Goal: Transaction & Acquisition: Download file/media

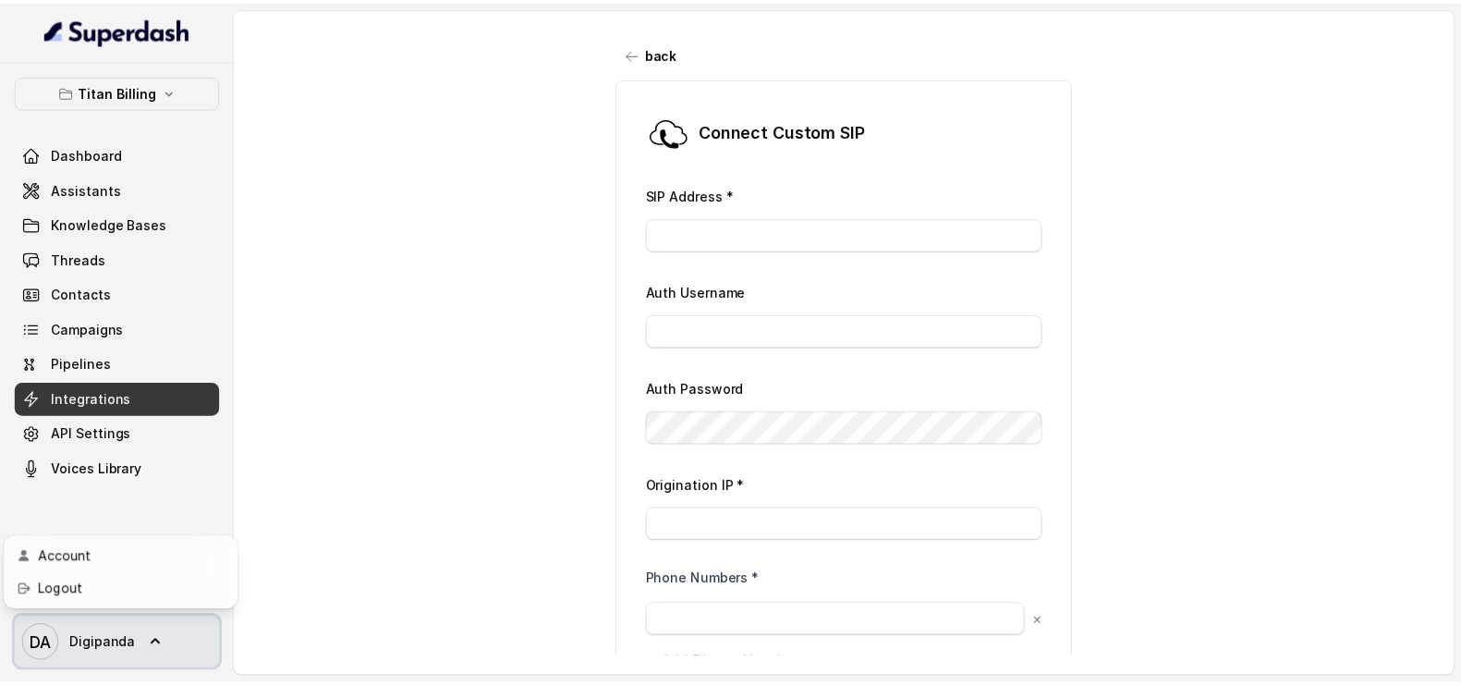
scroll to position [176, 0]
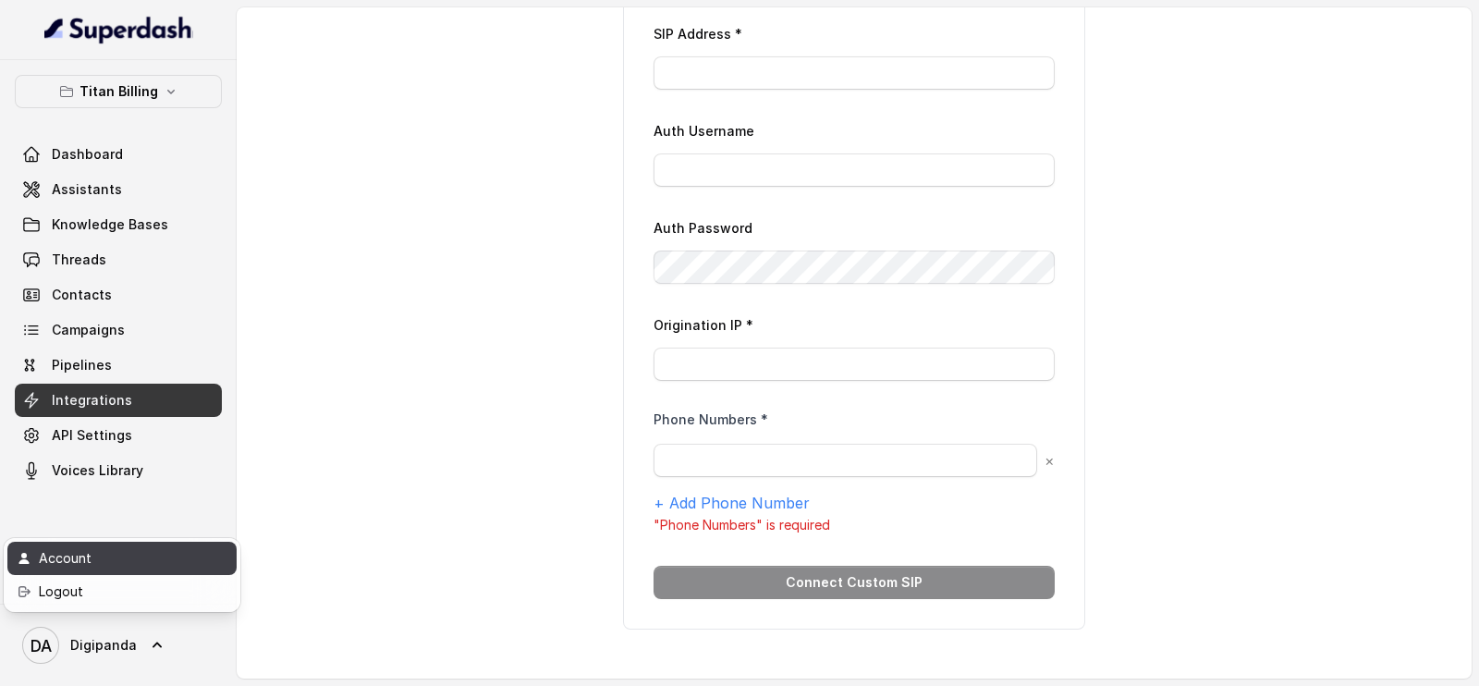
click at [111, 553] on div "Account" at bounding box center [117, 558] width 157 height 22
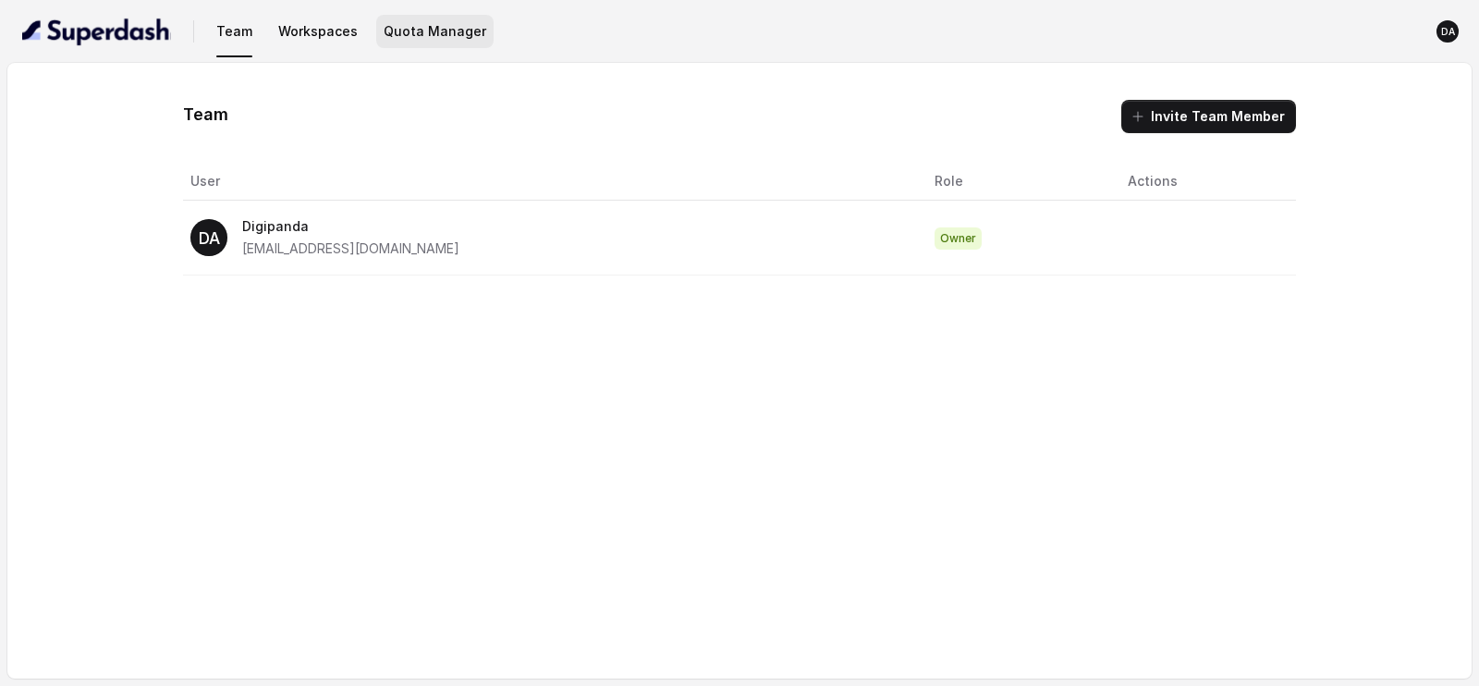
click at [439, 34] on button "Quota Manager" at bounding box center [434, 31] width 117 height 33
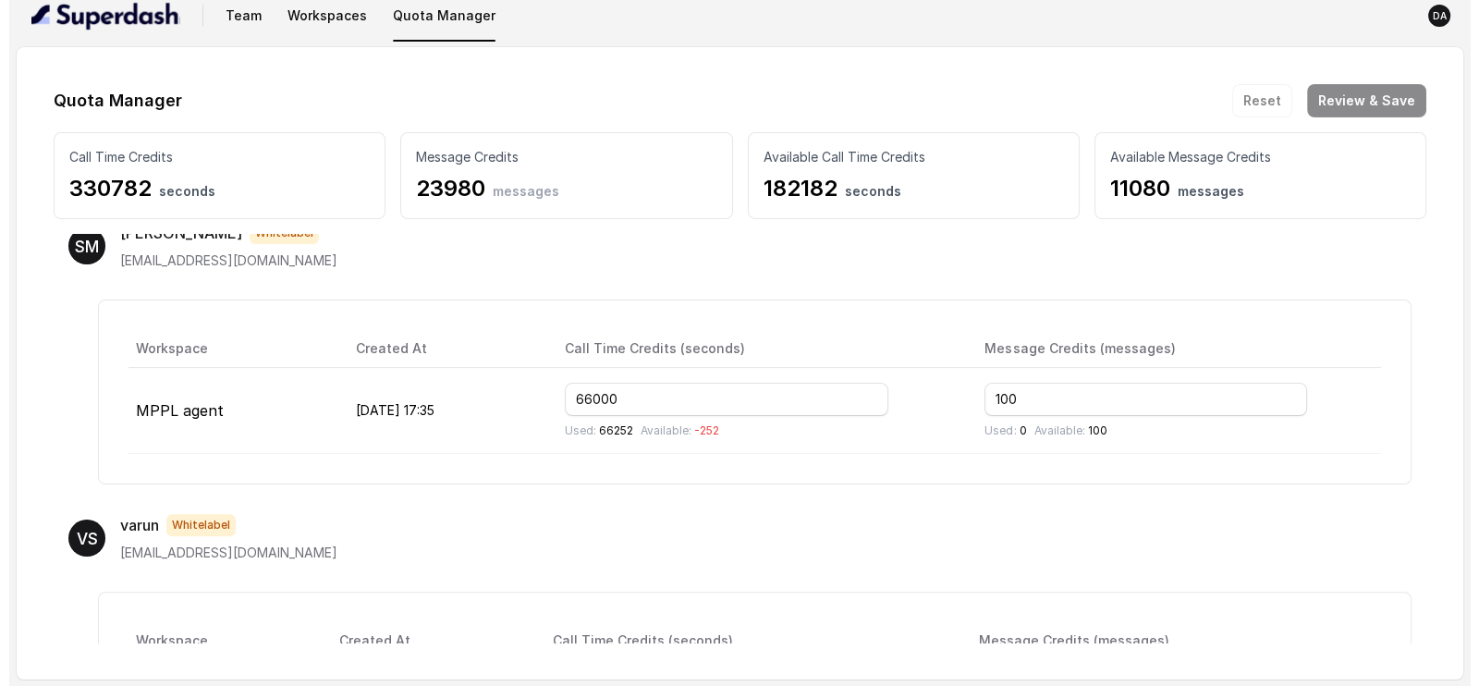
scroll to position [799, 0]
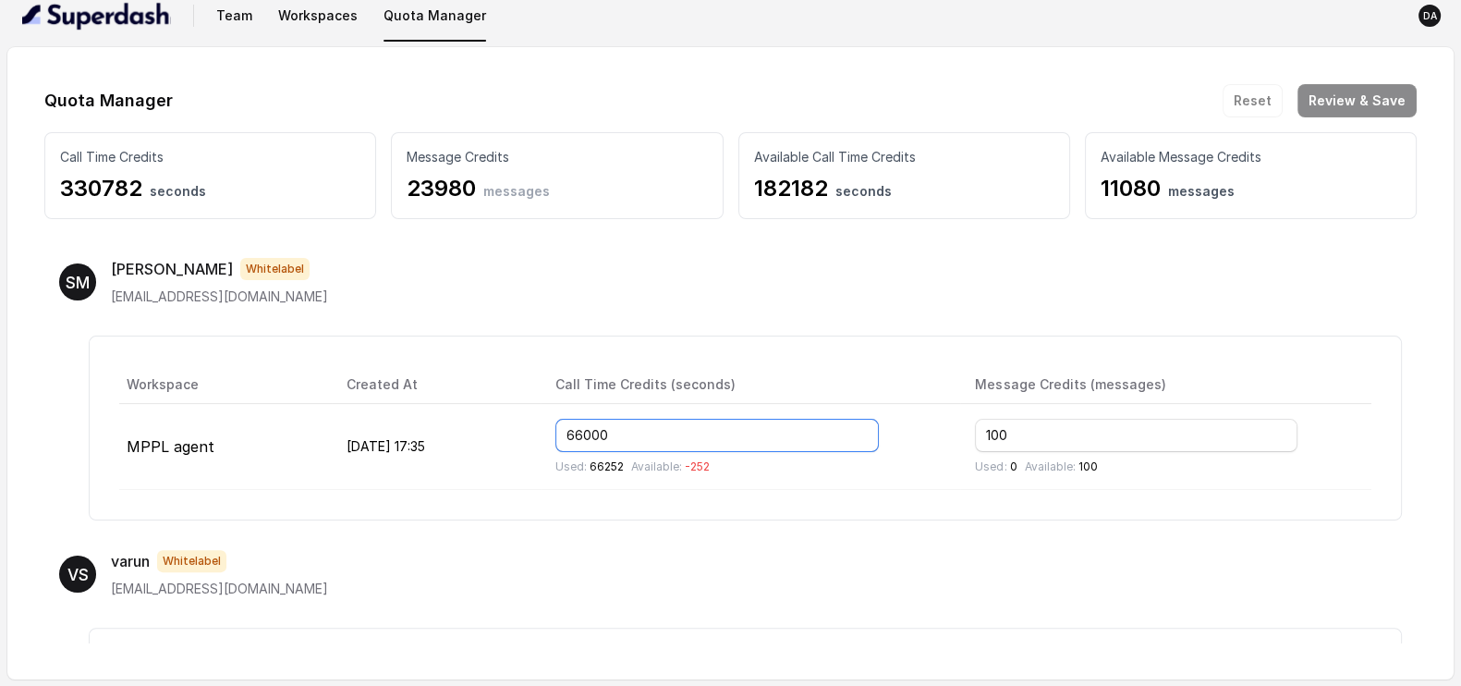
drag, startPoint x: 677, startPoint y: 432, endPoint x: 609, endPoint y: 434, distance: 67.5
click at [609, 434] on input "66000" at bounding box center [718, 435] width 324 height 33
click at [685, 434] on input "66000" at bounding box center [718, 435] width 324 height 33
drag, startPoint x: 669, startPoint y: 423, endPoint x: 635, endPoint y: 432, distance: 35.2
click at [635, 432] on input "66000" at bounding box center [718, 435] width 324 height 33
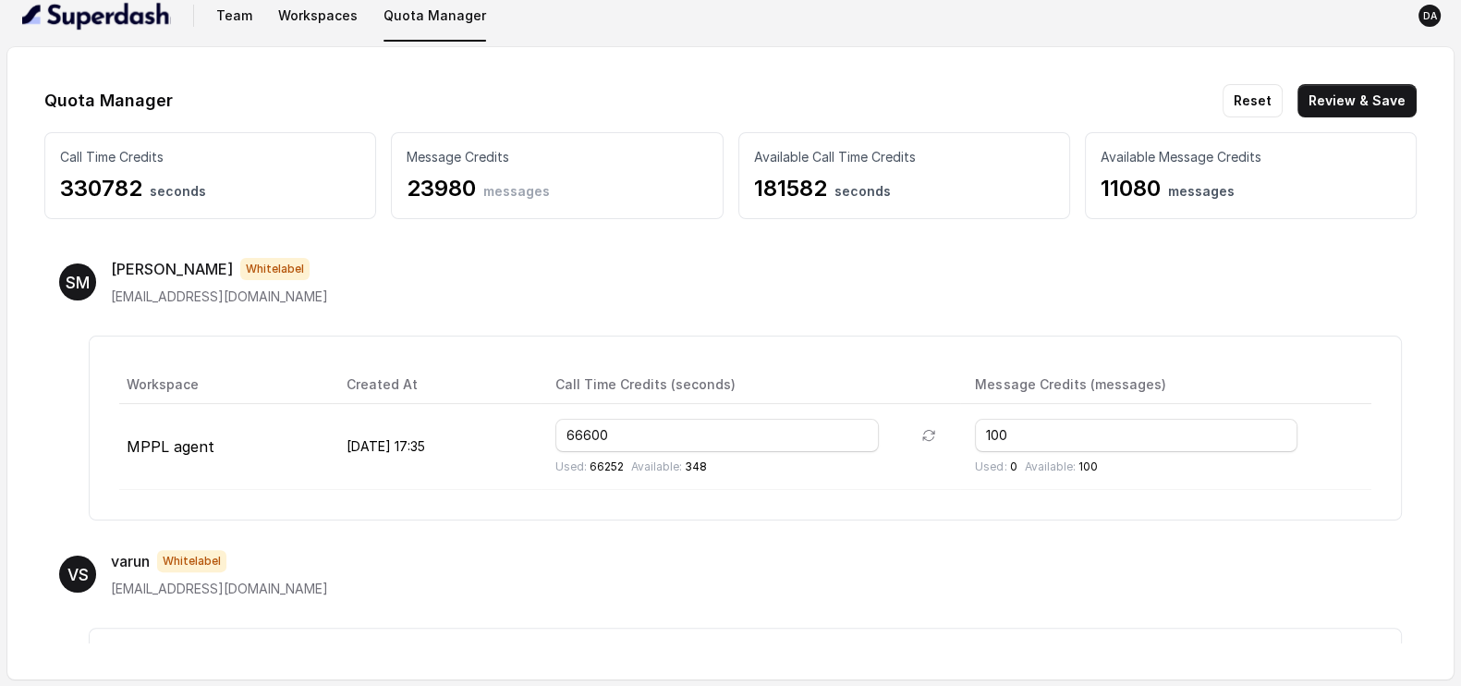
click at [760, 559] on div "VS [PERSON_NAME] [EMAIL_ADDRESS][DOMAIN_NAME]" at bounding box center [730, 574] width 1343 height 48
drag, startPoint x: 666, startPoint y: 427, endPoint x: 636, endPoint y: 432, distance: 29.9
click at [636, 432] on input "66600" at bounding box center [718, 435] width 324 height 33
drag, startPoint x: 666, startPoint y: 427, endPoint x: 613, endPoint y: 431, distance: 52.8
click at [613, 431] on input "66000" at bounding box center [718, 435] width 324 height 33
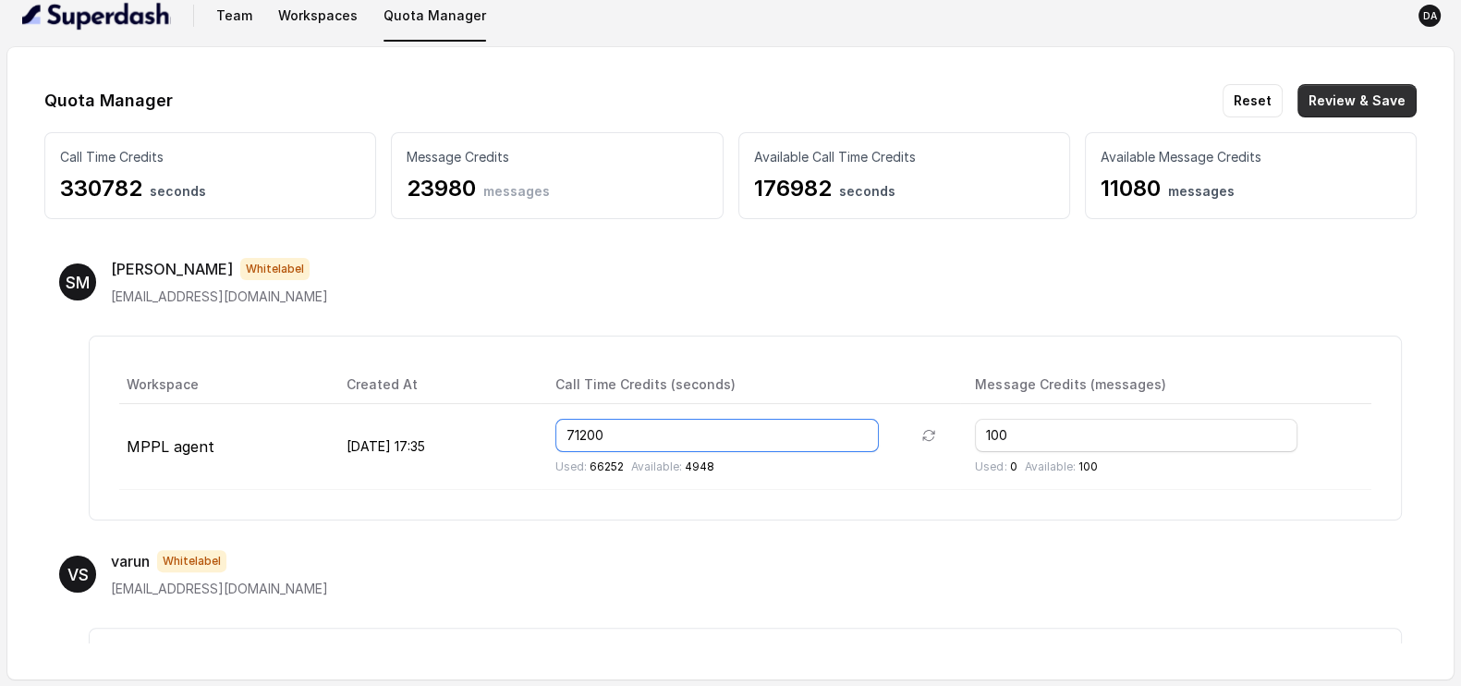
type input "71200"
click at [1340, 96] on button "Review & Save" at bounding box center [1357, 100] width 119 height 33
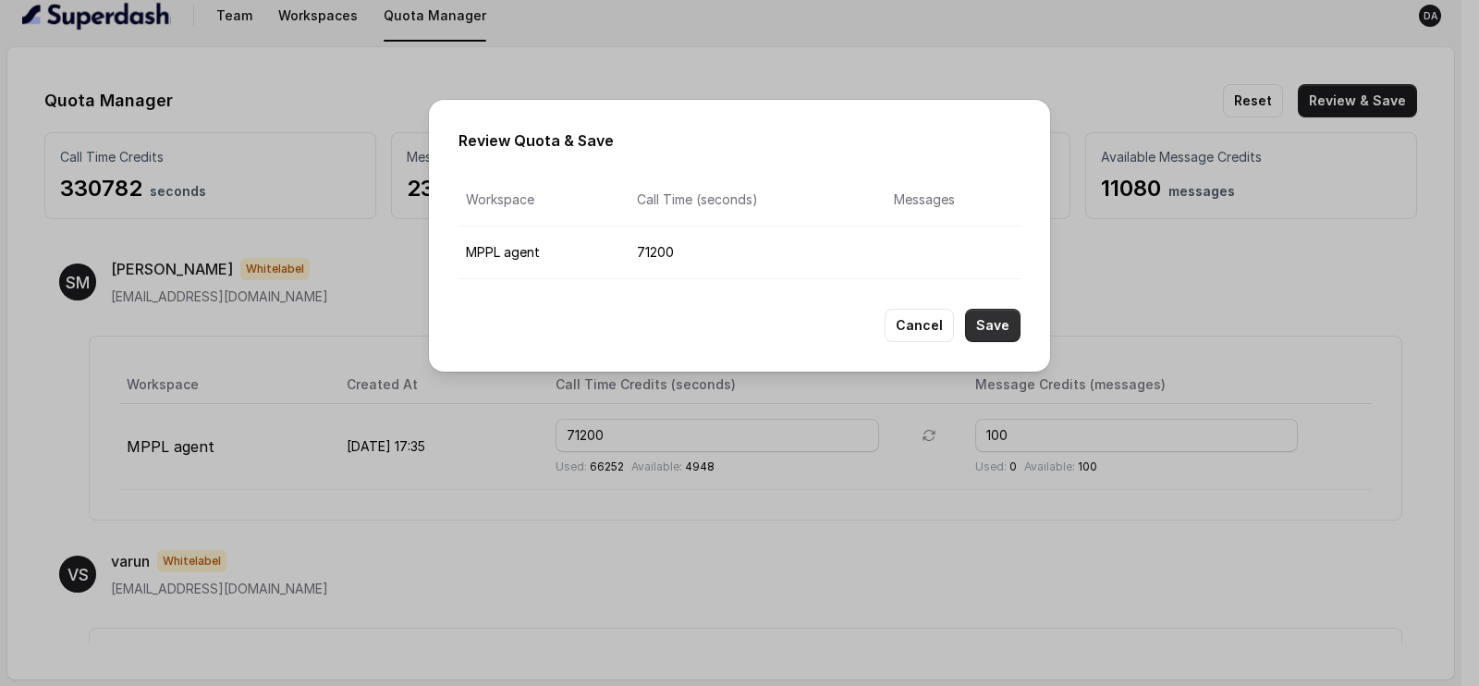
click at [990, 321] on button "Save" at bounding box center [992, 325] width 55 height 33
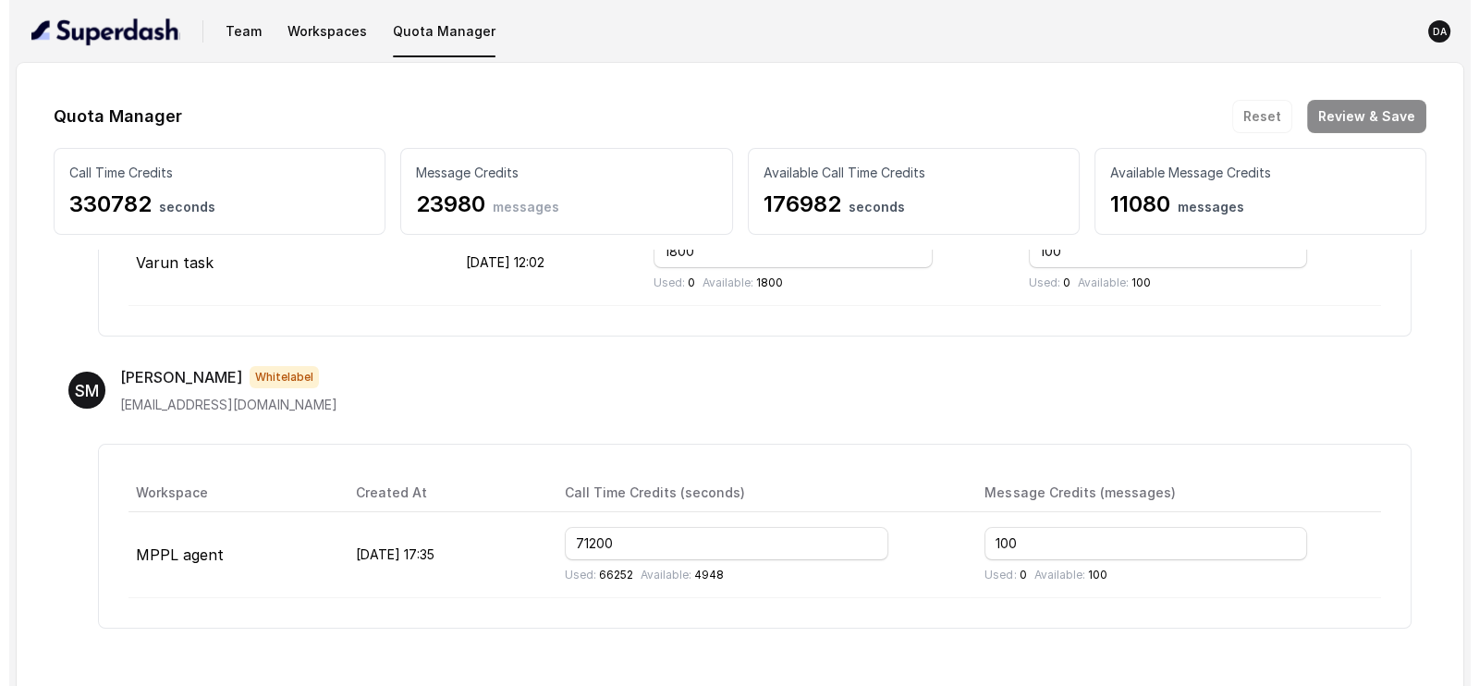
scroll to position [721, 0]
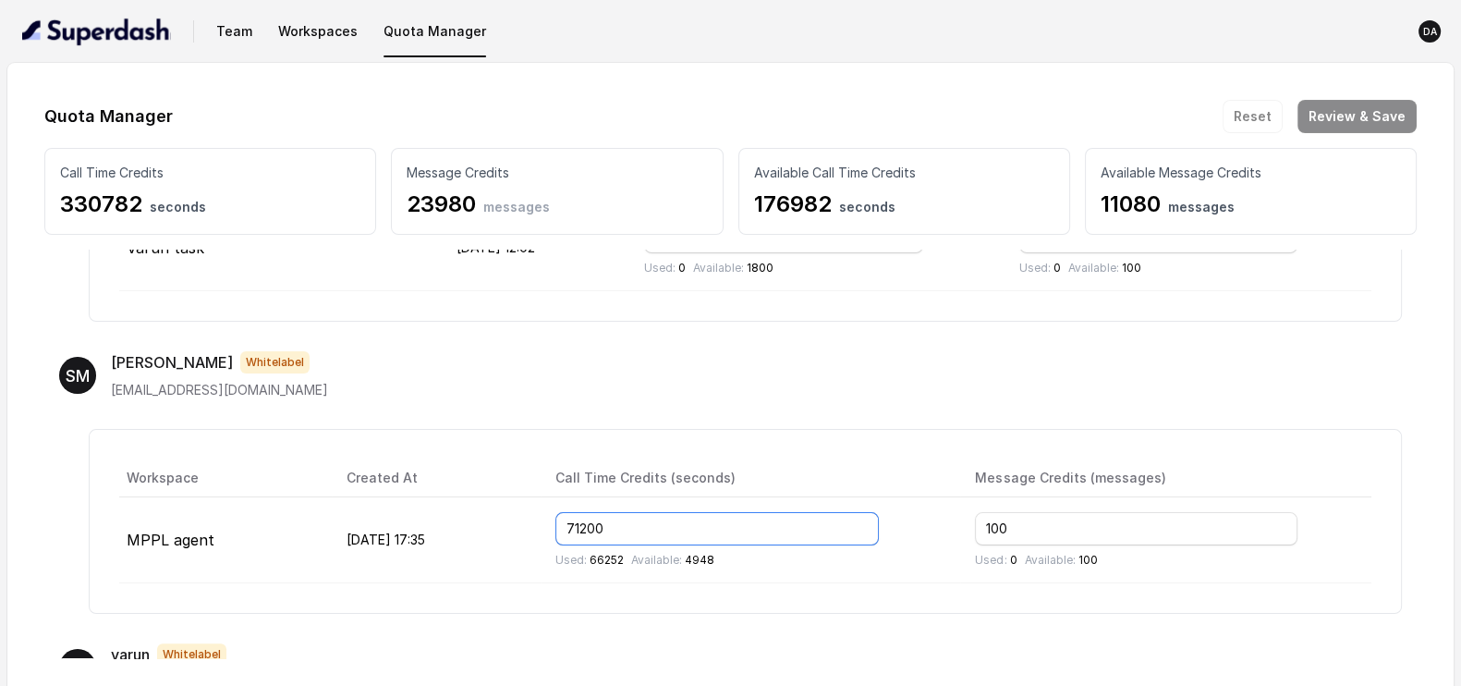
drag, startPoint x: 670, startPoint y: 518, endPoint x: 626, endPoint y: 522, distance: 44.6
click at [626, 522] on input "71200" at bounding box center [718, 528] width 324 height 33
click at [634, 521] on input "71200" at bounding box center [718, 528] width 324 height 33
click at [683, 520] on input "72200" at bounding box center [718, 528] width 324 height 33
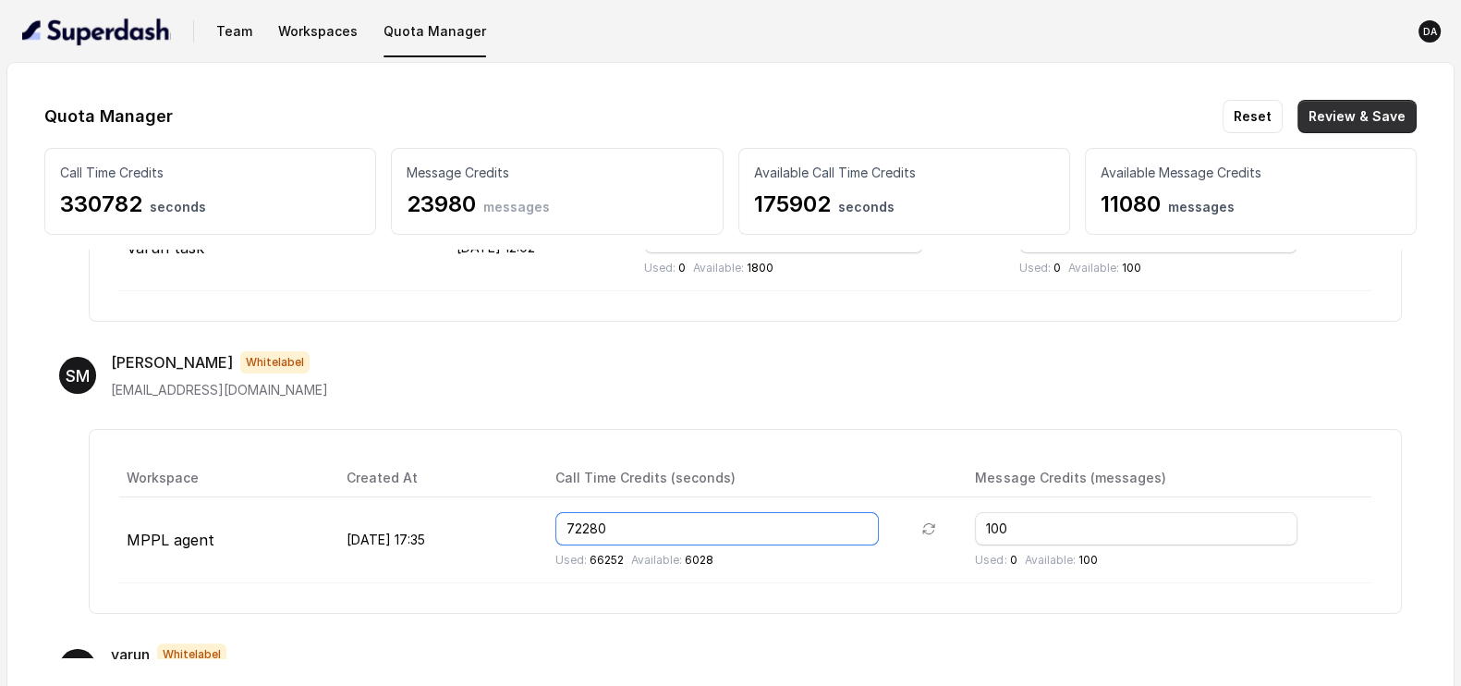
type input "72280"
click at [1352, 117] on button "Review & Save" at bounding box center [1357, 116] width 119 height 33
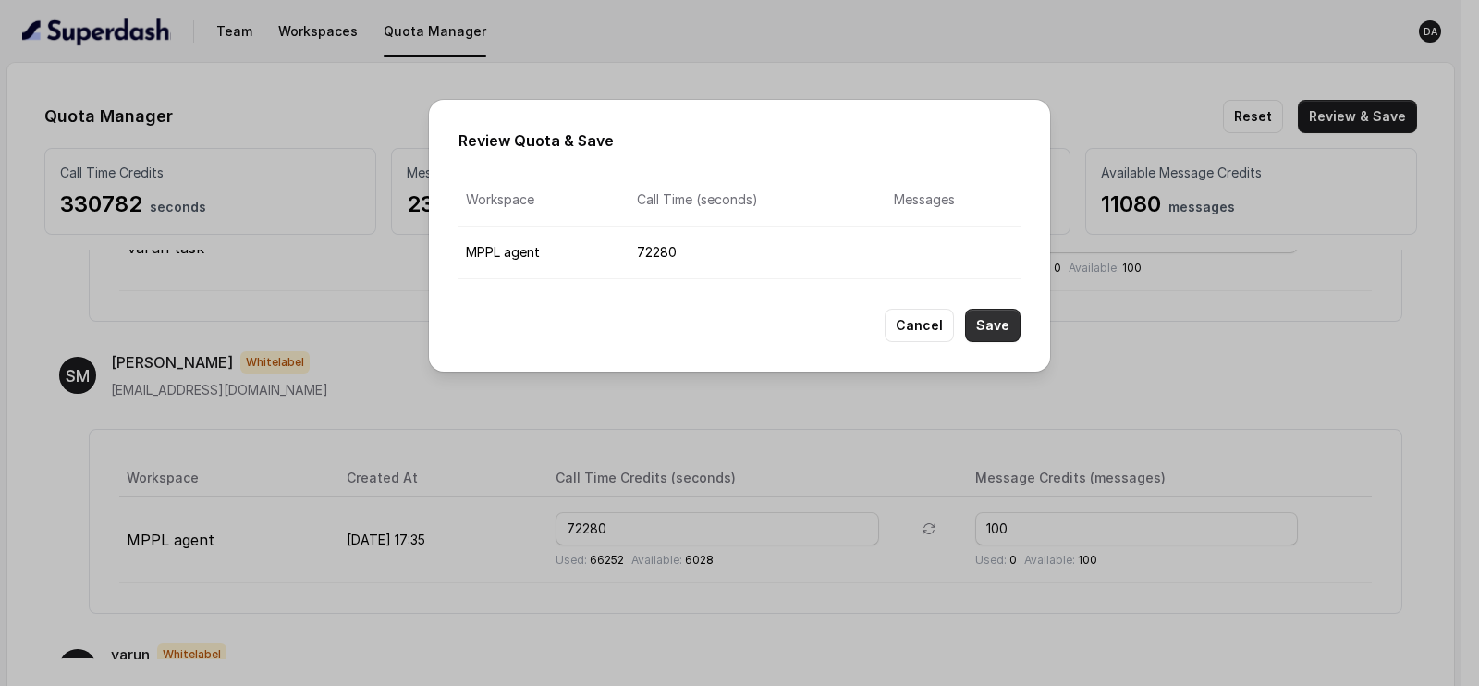
click at [997, 316] on button "Save" at bounding box center [992, 325] width 55 height 33
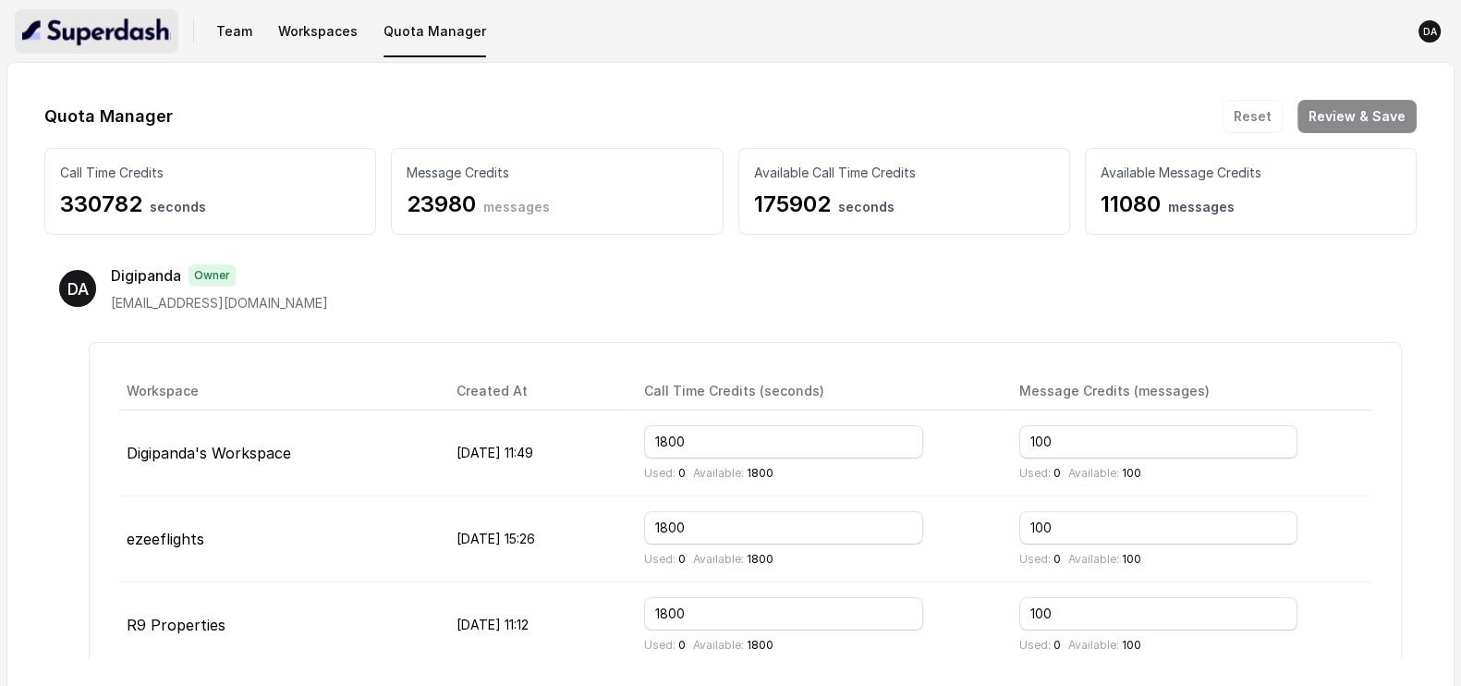
click at [55, 39] on img "button" at bounding box center [96, 32] width 149 height 30
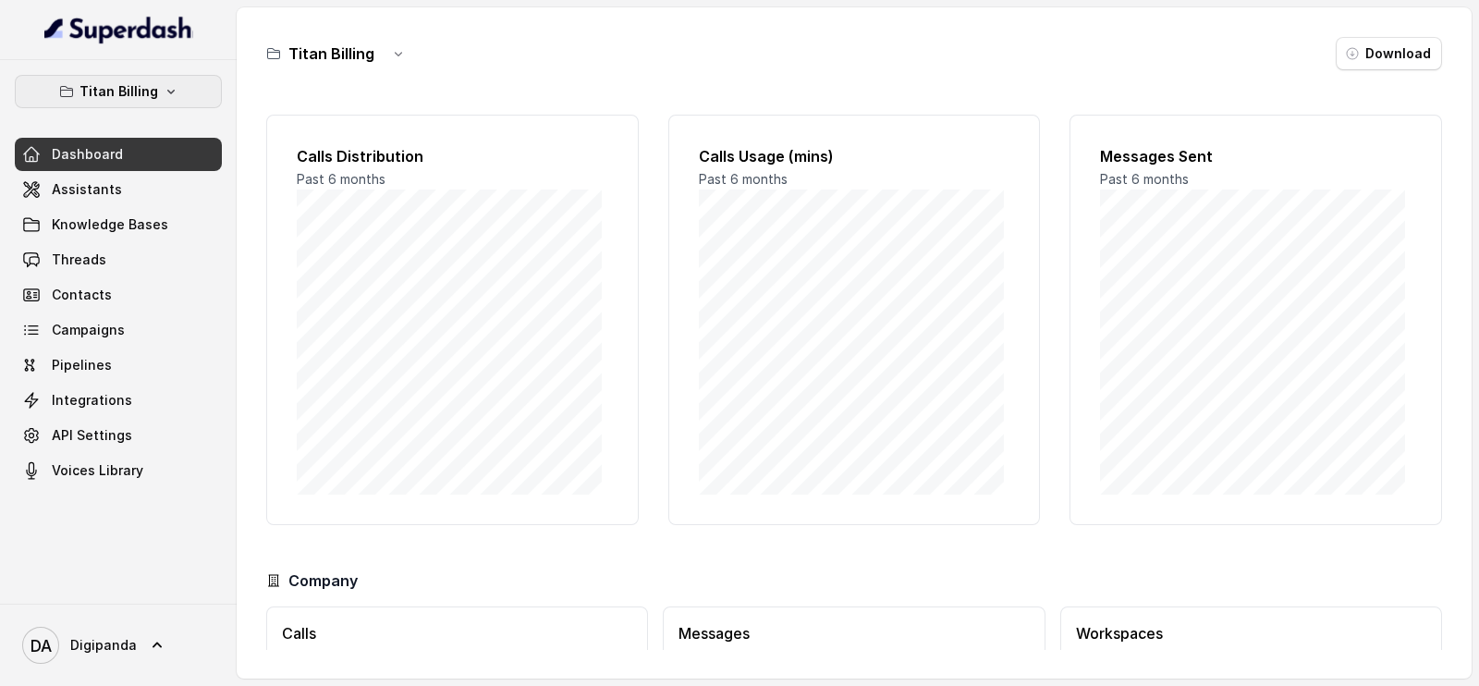
click at [185, 94] on button "Titan Billing" at bounding box center [118, 91] width 207 height 33
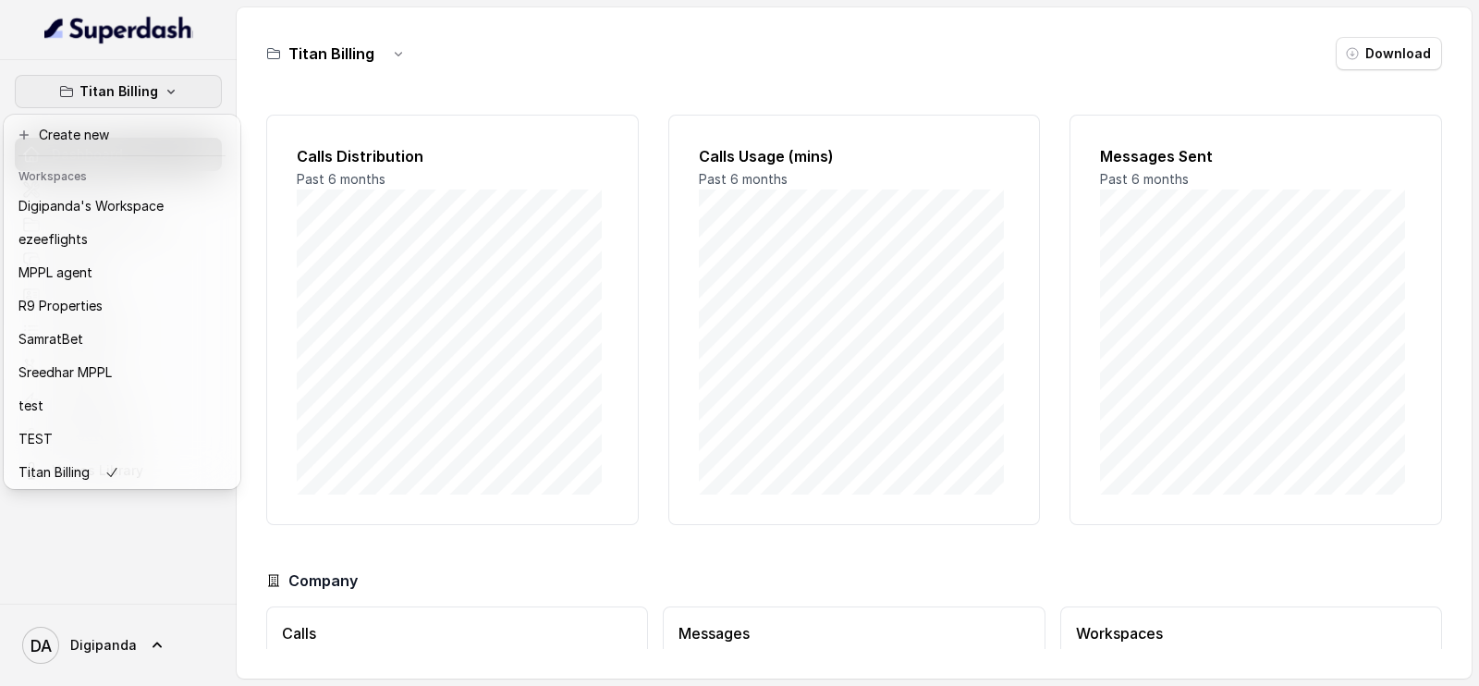
click at [500, 235] on div "Titan Billing Dashboard Assistants Knowledge Bases Threads Contacts Campaigns P…" at bounding box center [739, 343] width 1479 height 686
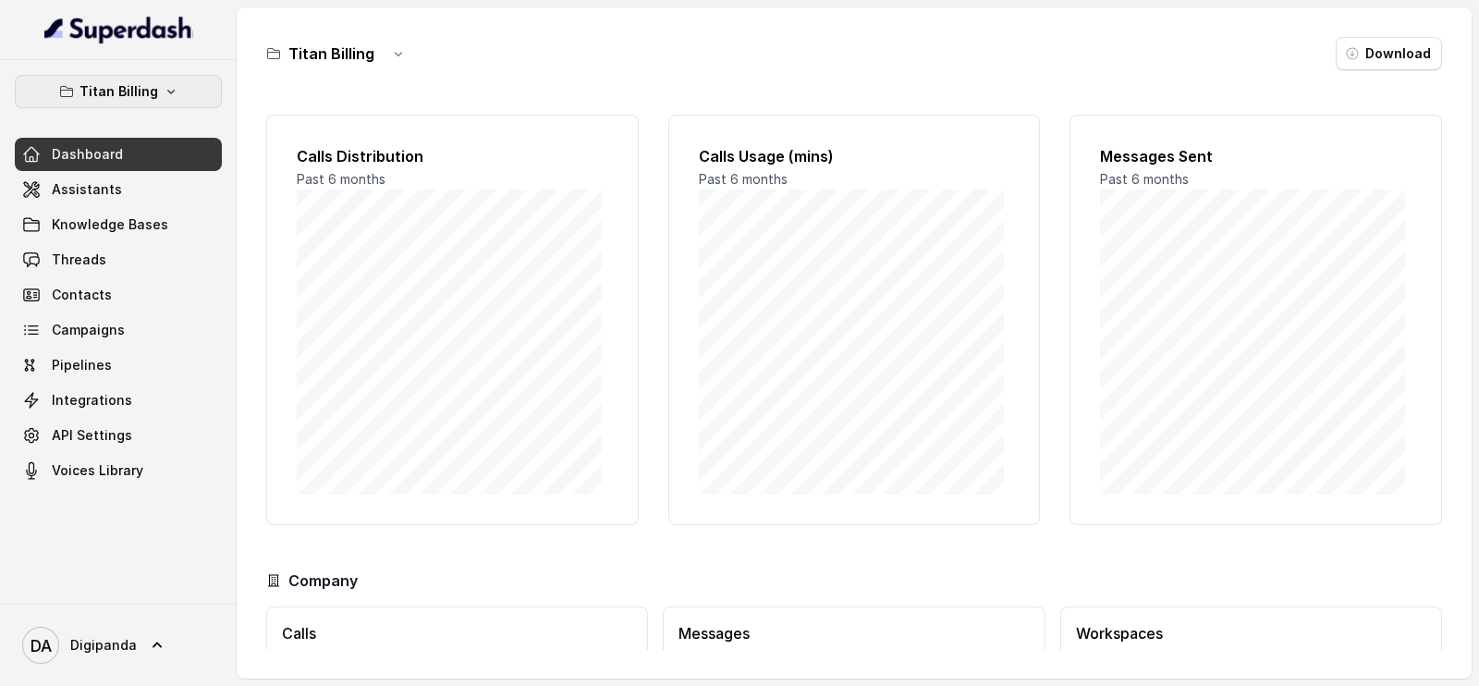
click at [171, 89] on icon "button" at bounding box center [171, 91] width 15 height 15
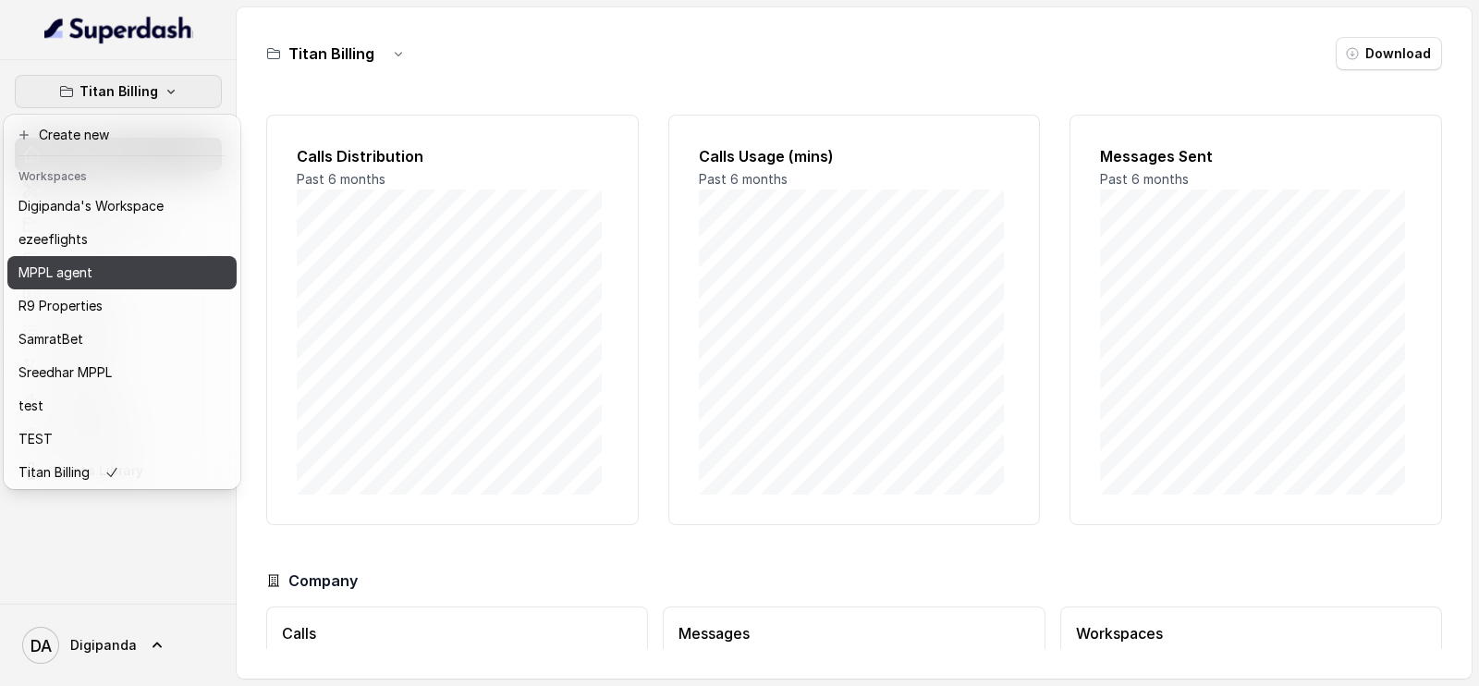
click at [152, 272] on div "MPPL agent" at bounding box center [90, 273] width 145 height 22
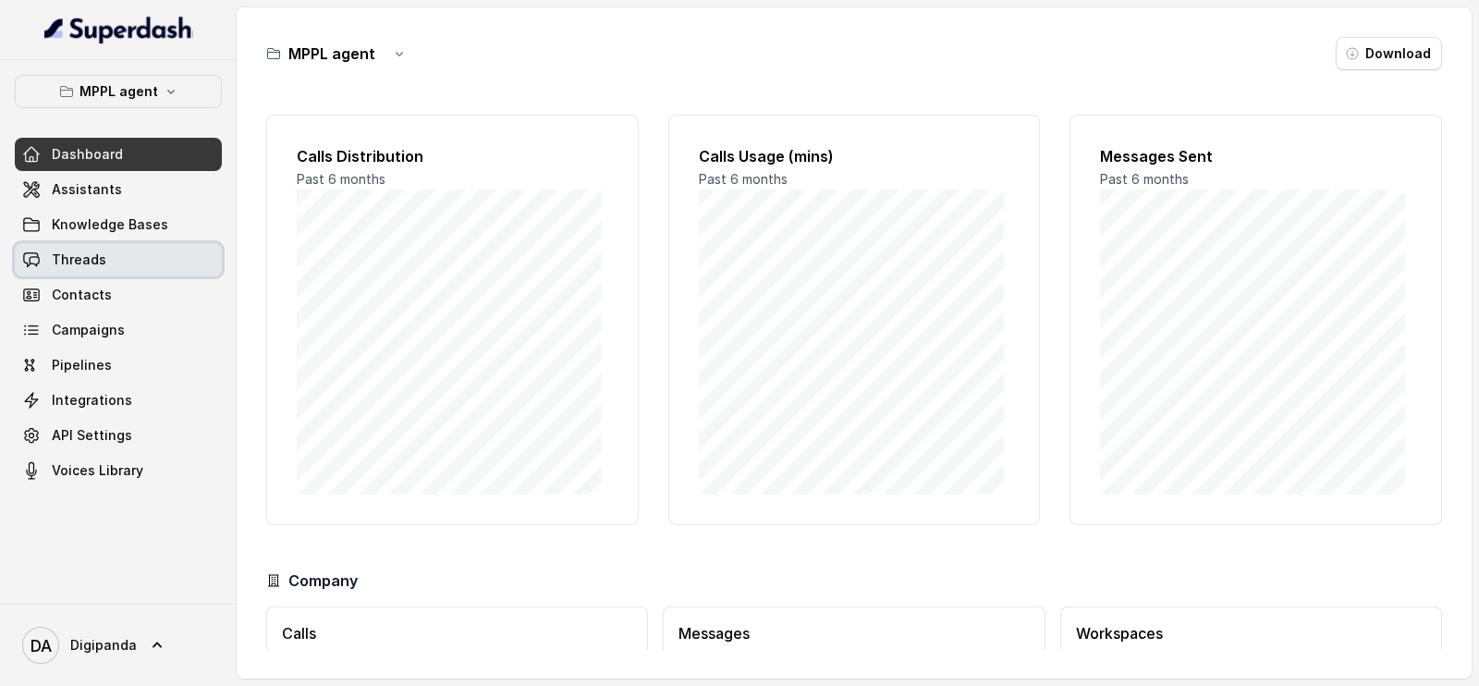
click at [174, 256] on link "Threads" at bounding box center [118, 259] width 207 height 33
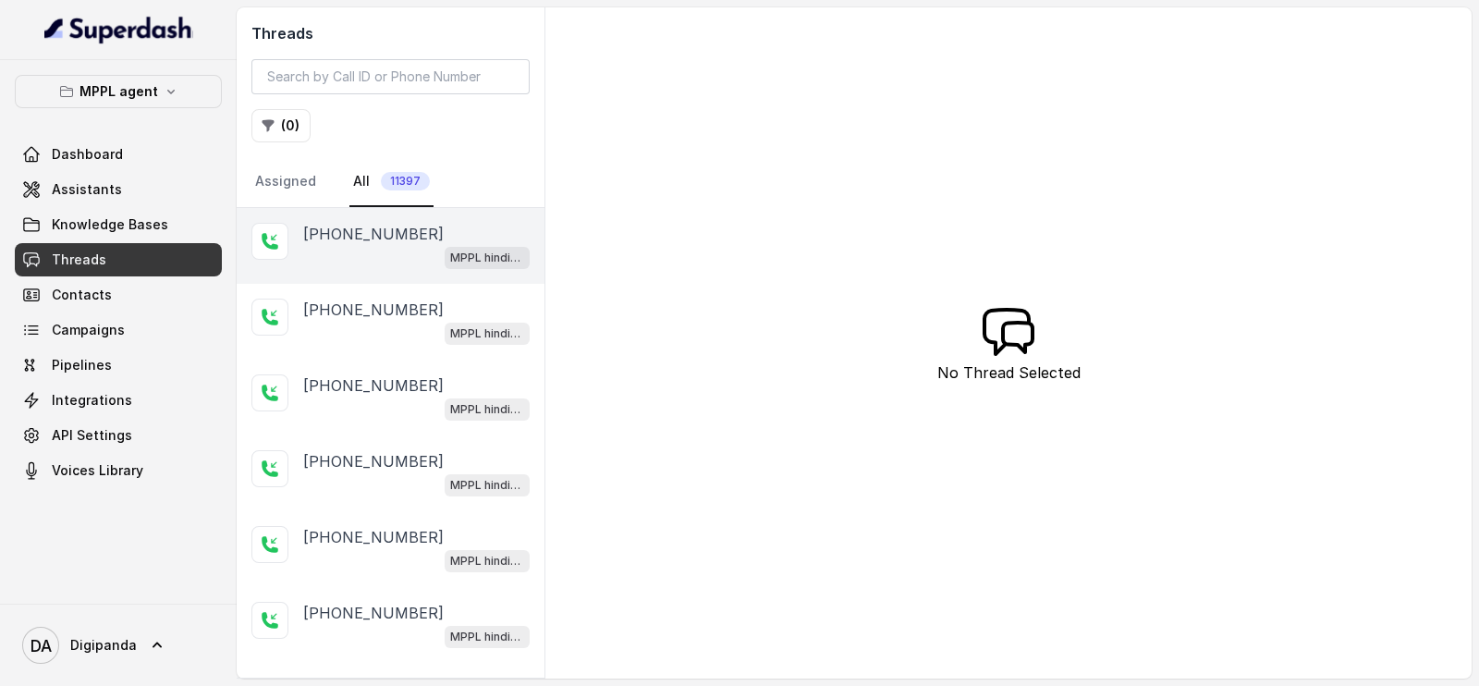
scroll to position [3338, 0]
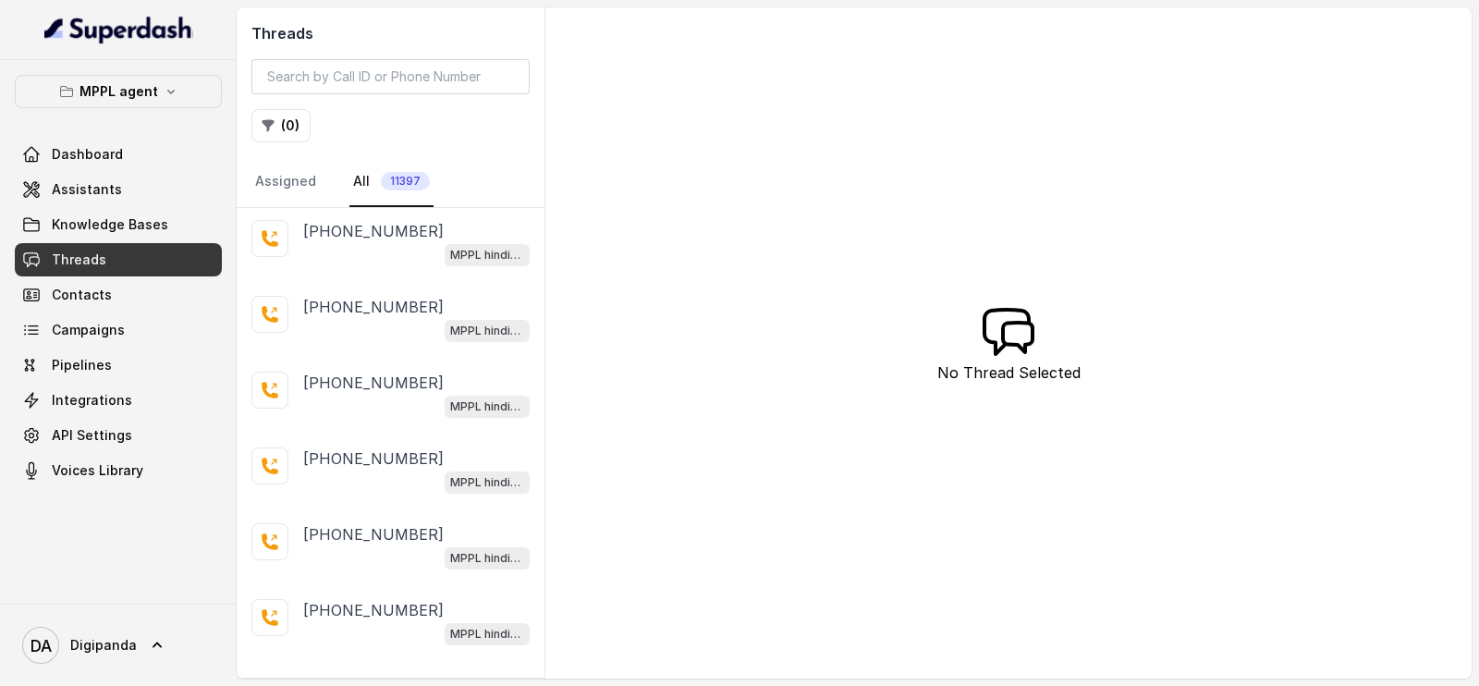
click at [459, 675] on p "Load more conversations" at bounding box center [390, 686] width 181 height 22
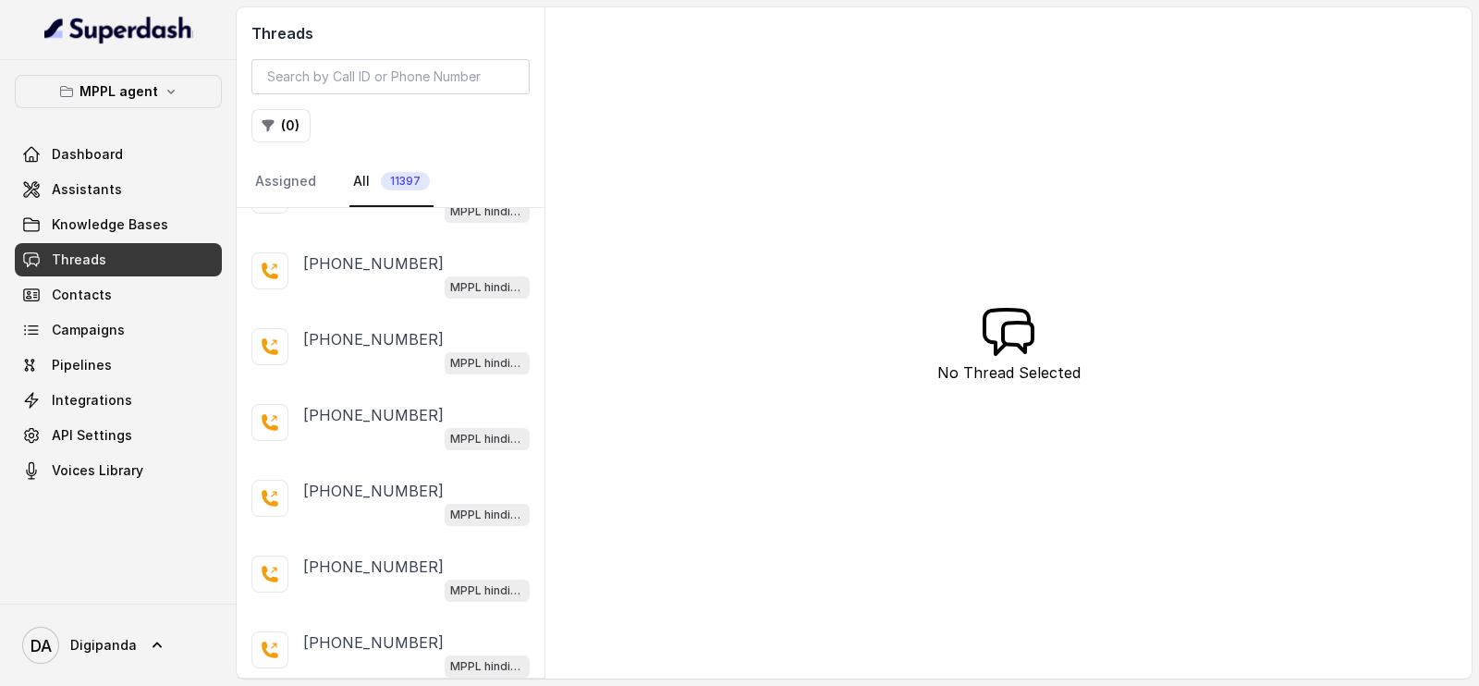
click at [97, 150] on span "Dashboard" at bounding box center [87, 154] width 71 height 18
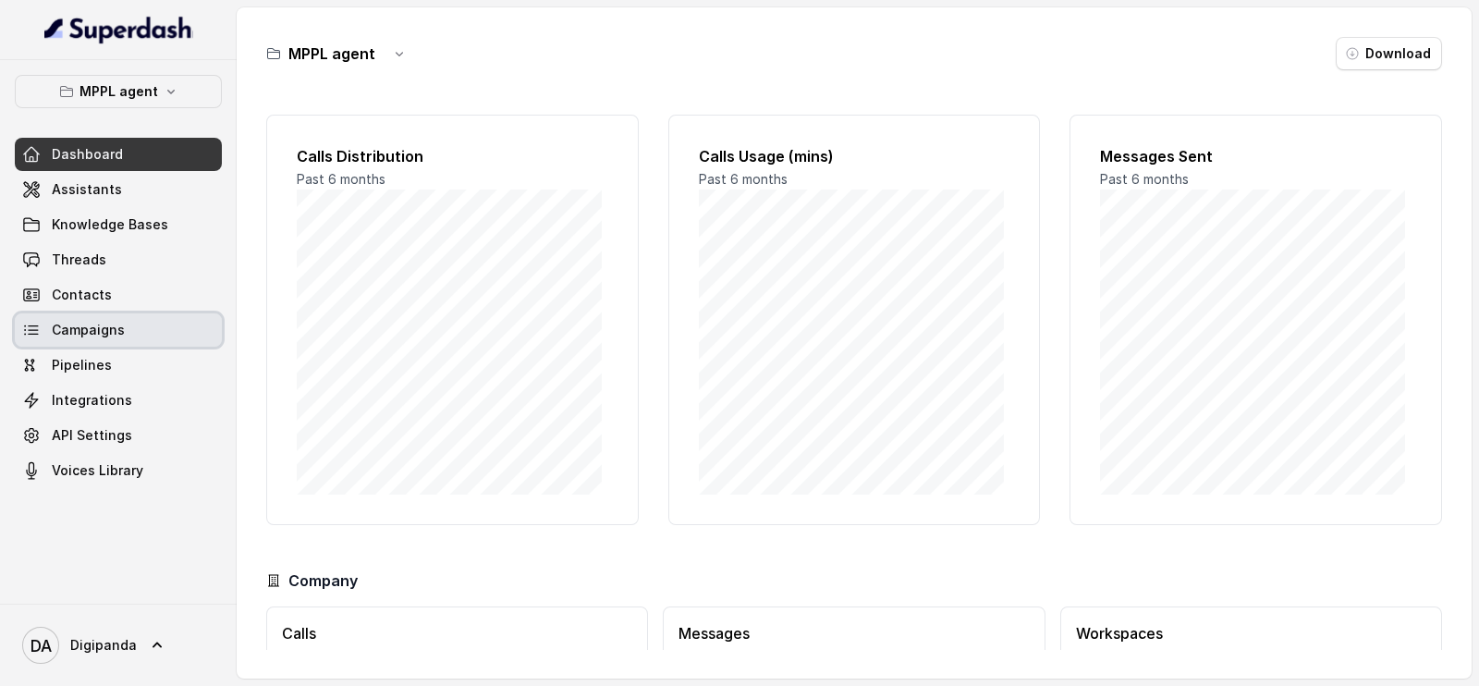
click at [141, 327] on link "Campaigns" at bounding box center [118, 329] width 207 height 33
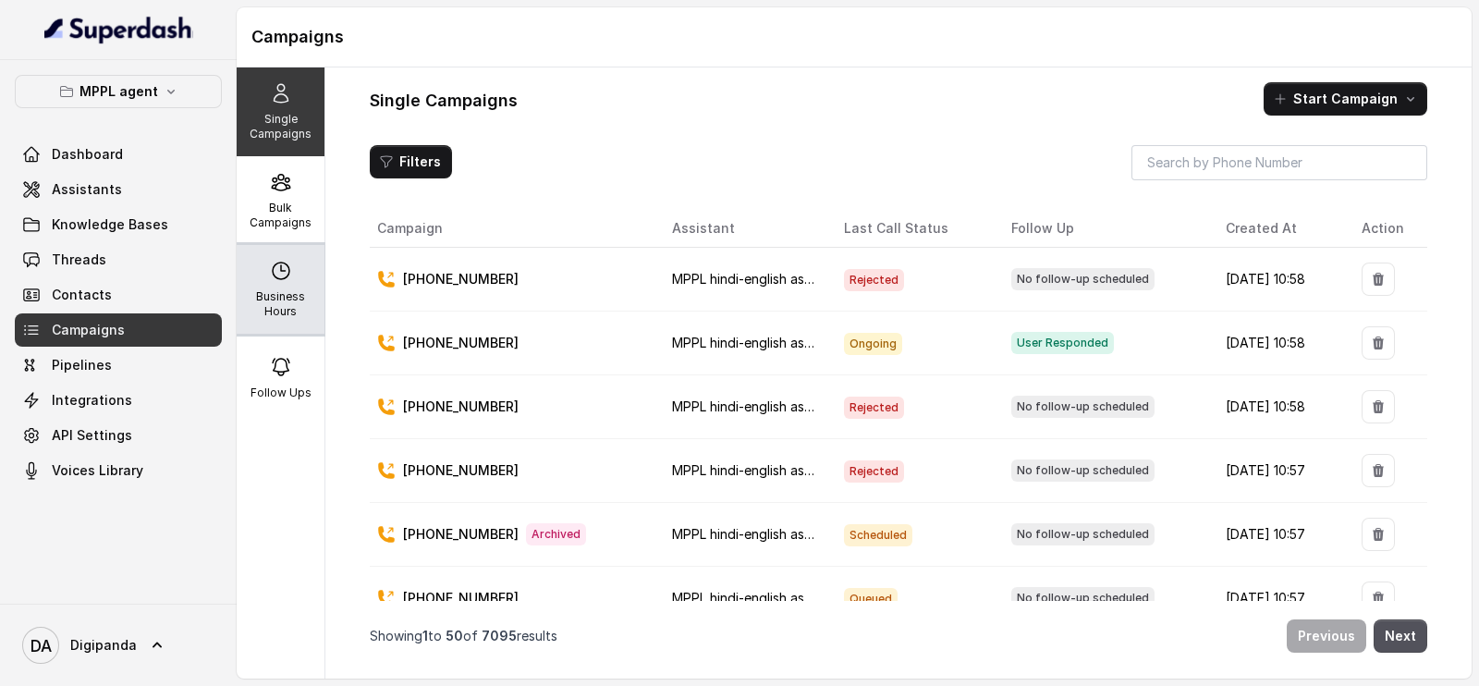
click at [304, 251] on div "Business Hours" at bounding box center [281, 289] width 88 height 89
select select "[GEOGRAPHIC_DATA]/[GEOGRAPHIC_DATA]"
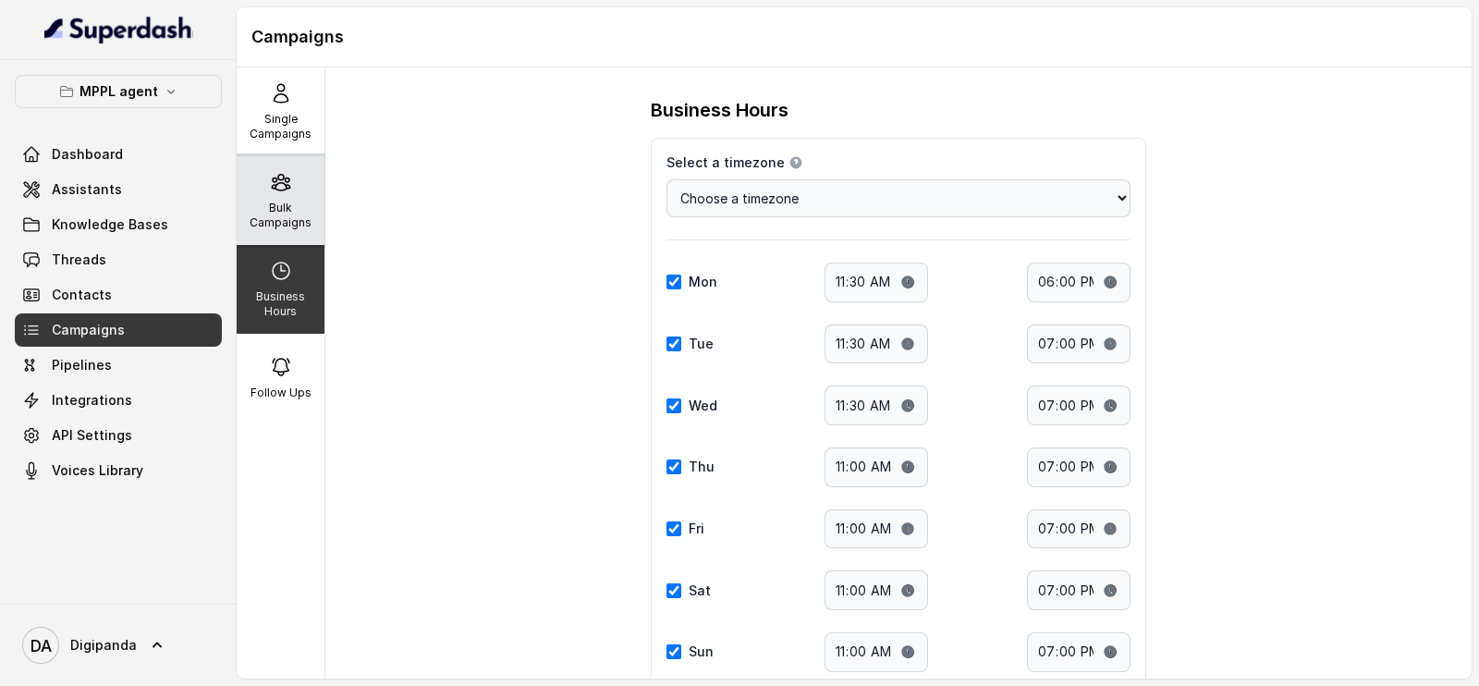
click at [273, 178] on icon at bounding box center [281, 183] width 18 height 16
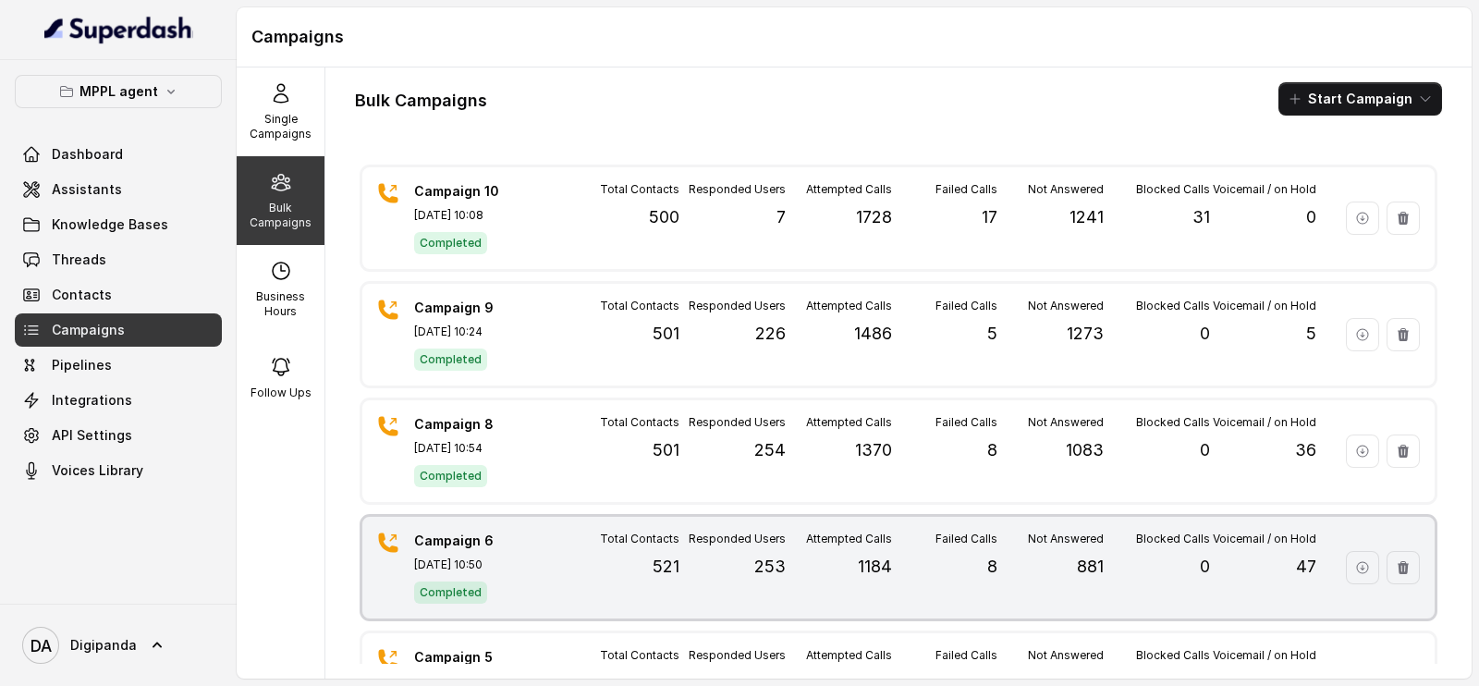
scroll to position [689, 0]
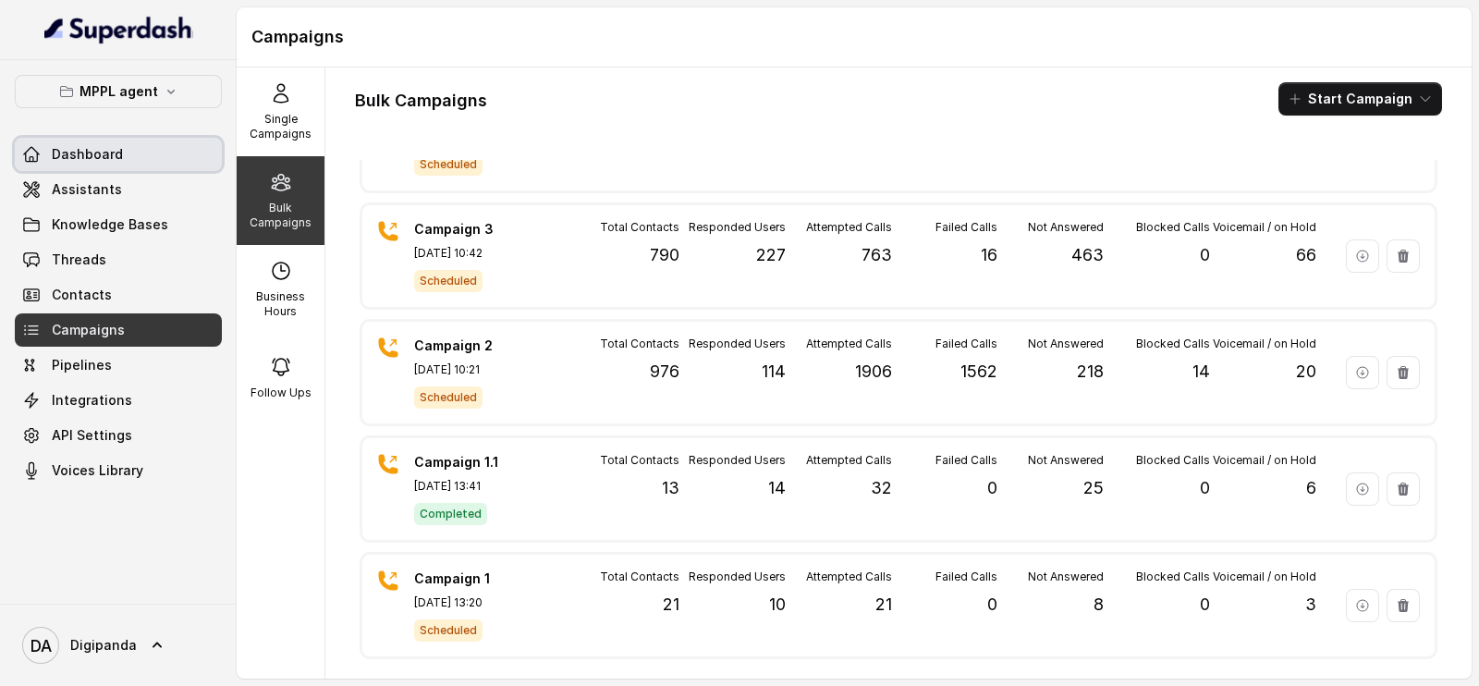
click at [162, 138] on link "Dashboard" at bounding box center [118, 154] width 207 height 33
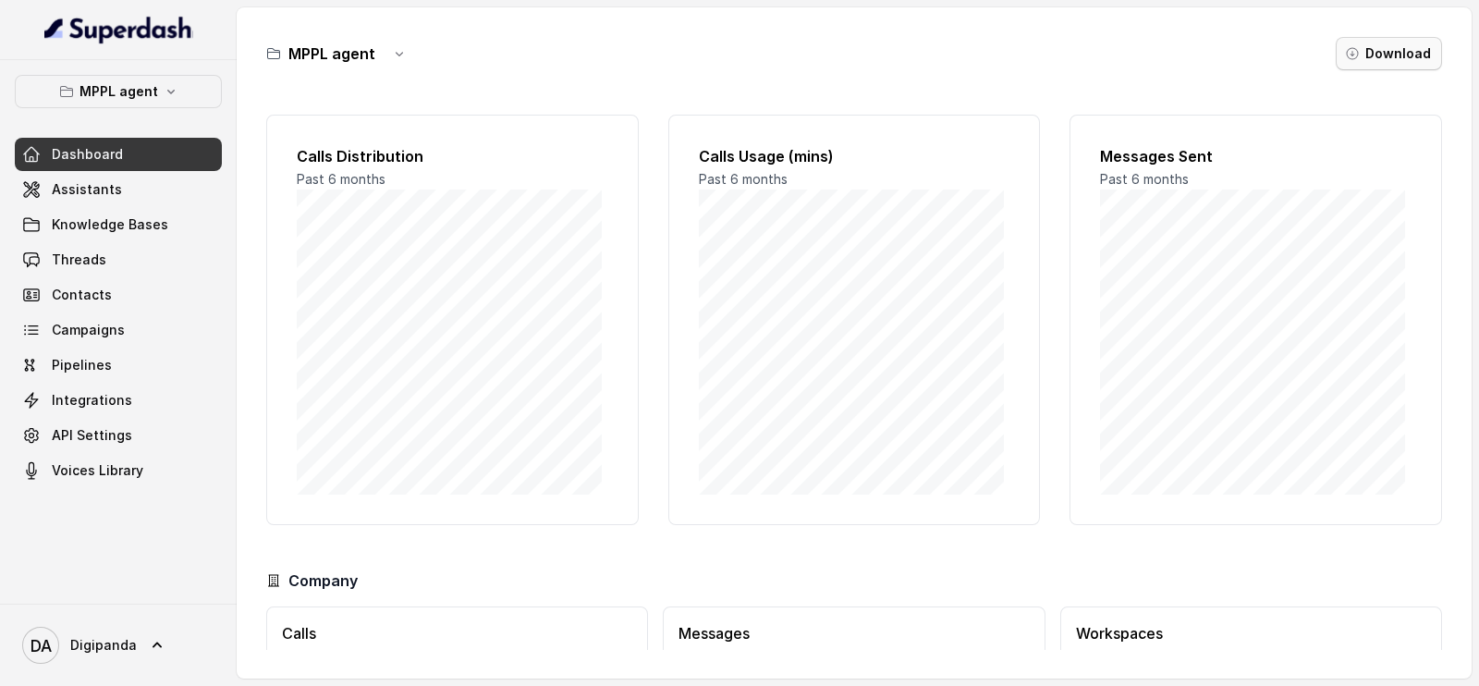
click at [1357, 44] on button "Download" at bounding box center [1389, 53] width 106 height 33
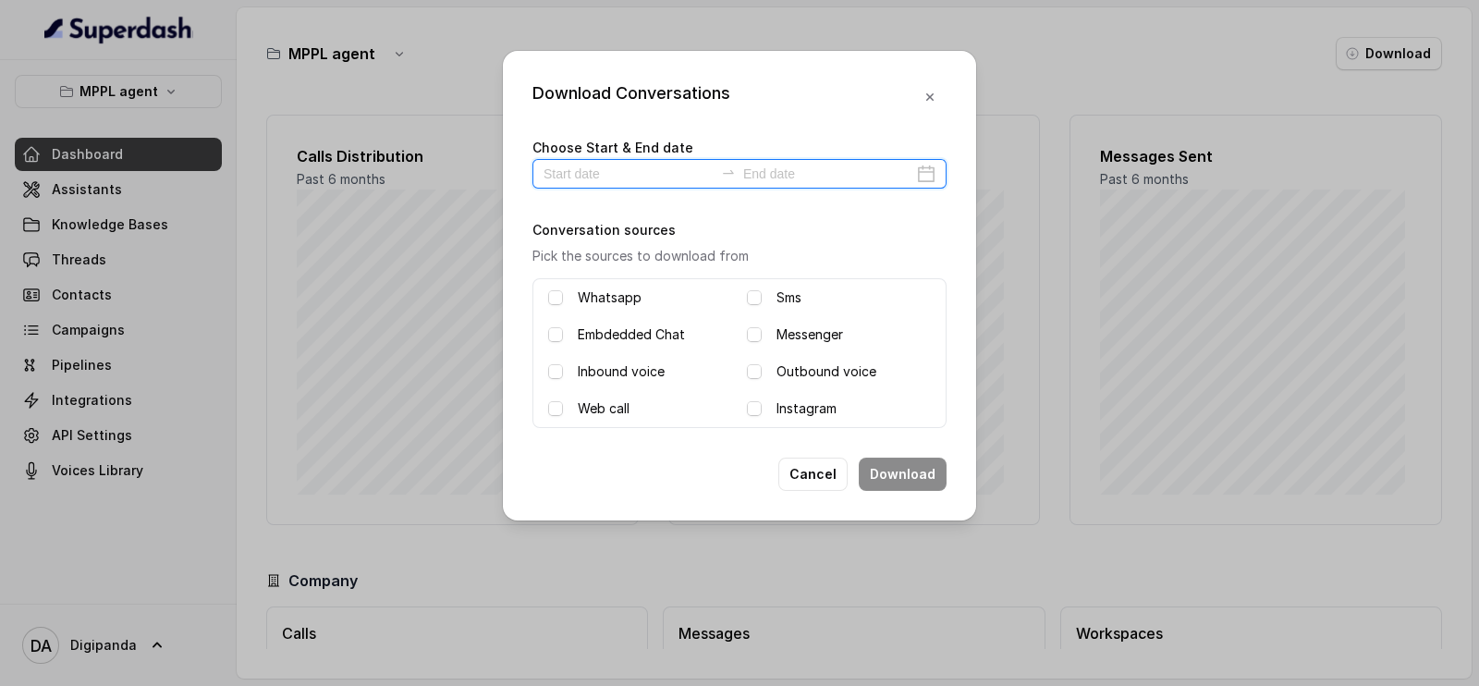
click at [621, 165] on input at bounding box center [629, 174] width 170 height 20
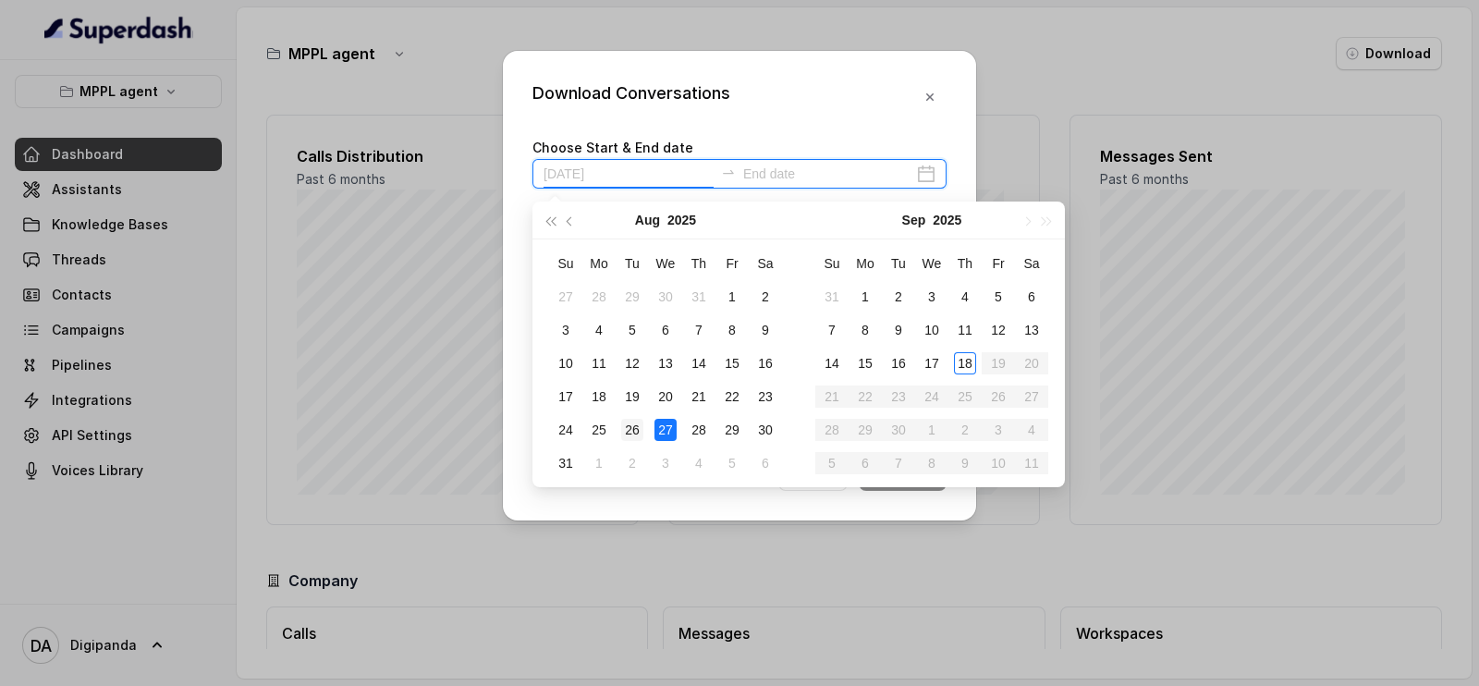
type input "[DATE]"
click at [628, 427] on div "26" at bounding box center [632, 430] width 22 height 22
type input "[DATE]"
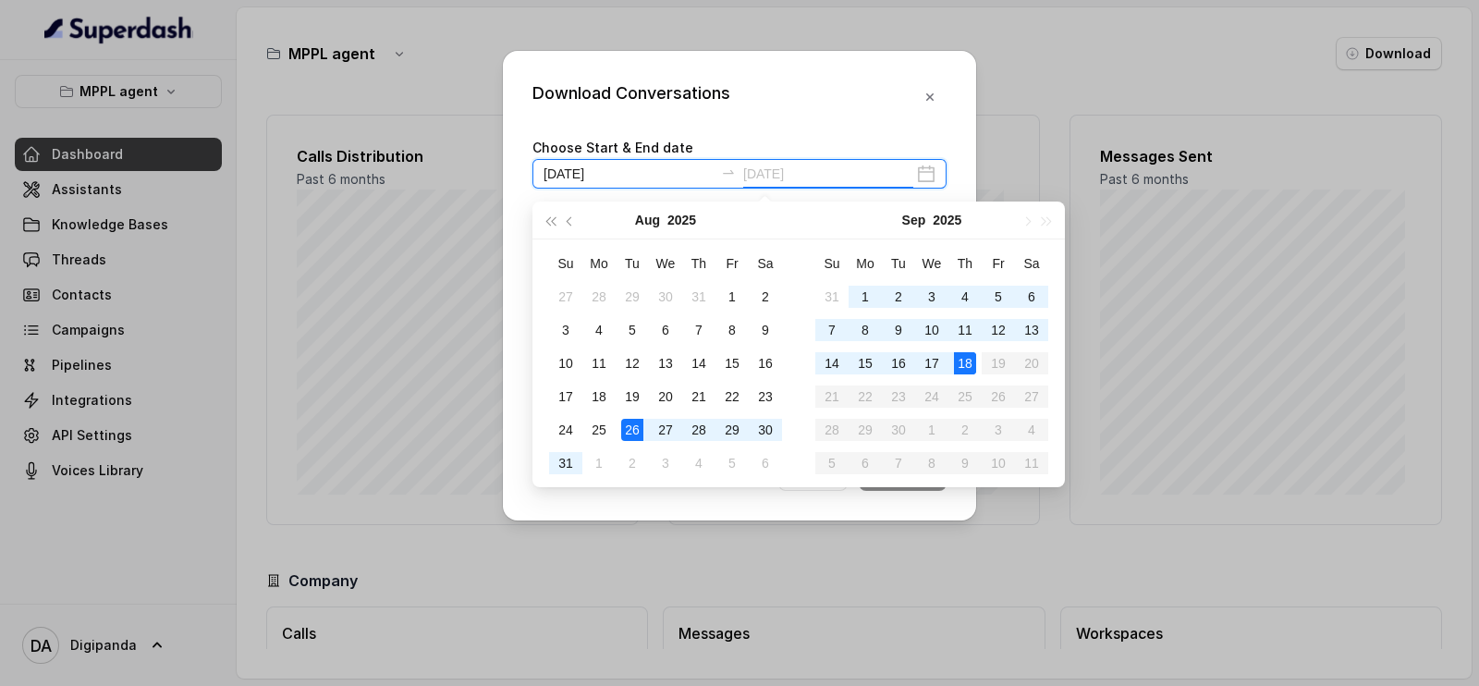
type input "[DATE]"
click at [974, 354] on div "18" at bounding box center [965, 363] width 22 height 22
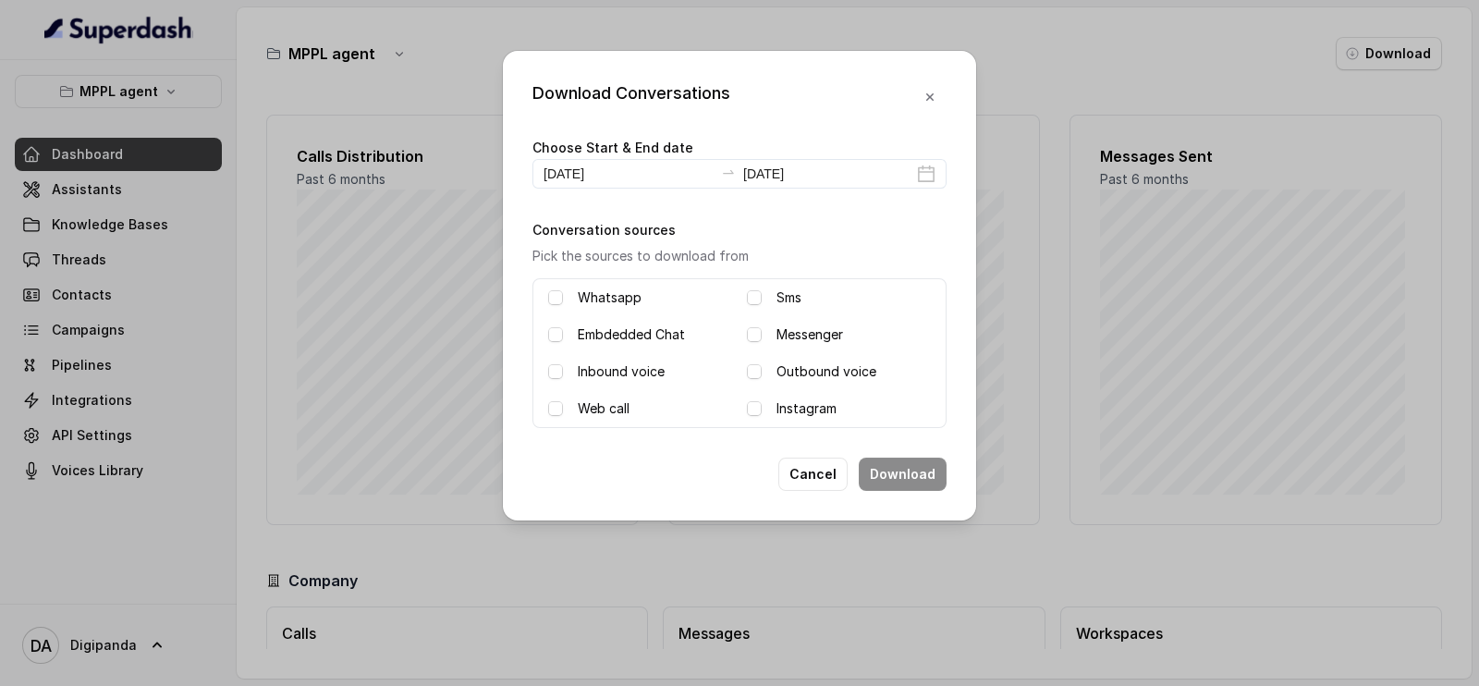
click at [568, 365] on div "Inbound voice" at bounding box center [640, 372] width 184 height 22
click at [557, 367] on span at bounding box center [555, 371] width 15 height 15
click at [811, 373] on label "Outbound voice" at bounding box center [826, 372] width 100 height 22
click at [892, 480] on button "Download" at bounding box center [903, 474] width 88 height 33
